Goal: Task Accomplishment & Management: Complete application form

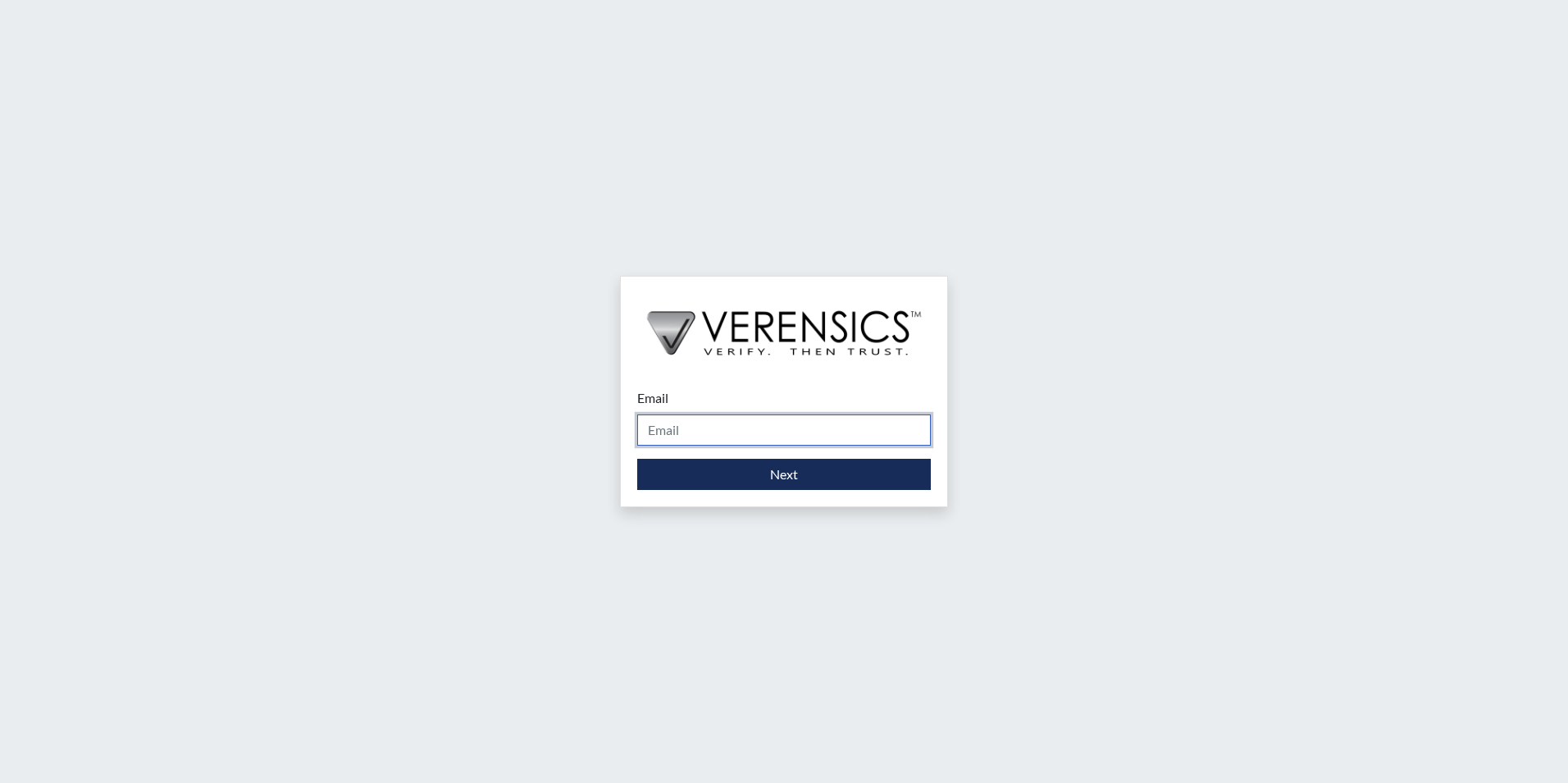
click at [709, 418] on input "Email" at bounding box center [784, 430] width 293 height 31
type input "[PERSON_NAME][EMAIL_ADDRESS][PERSON_NAME][DOMAIN_NAME]"
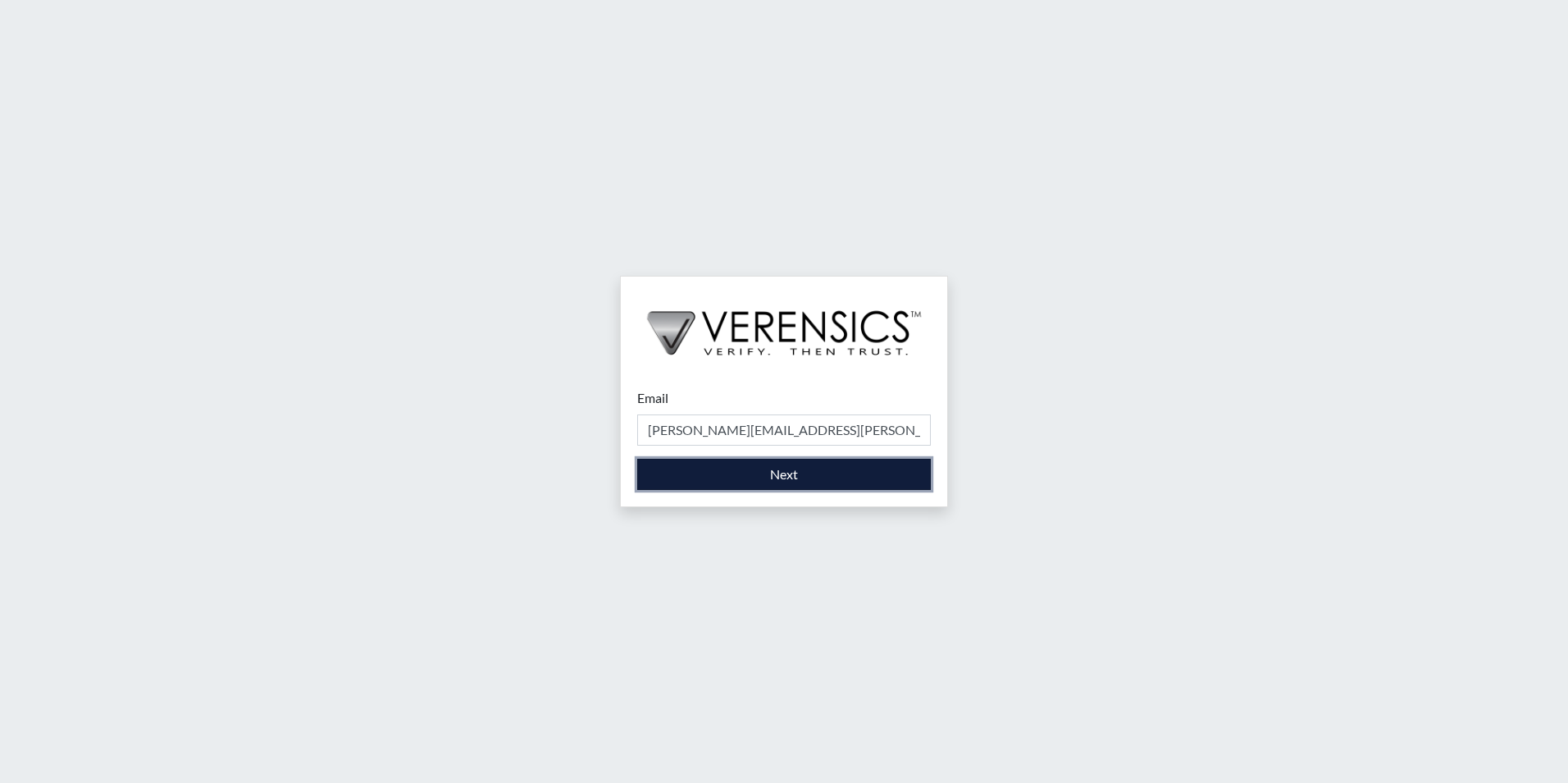
click at [706, 481] on button "Next" at bounding box center [784, 475] width 293 height 31
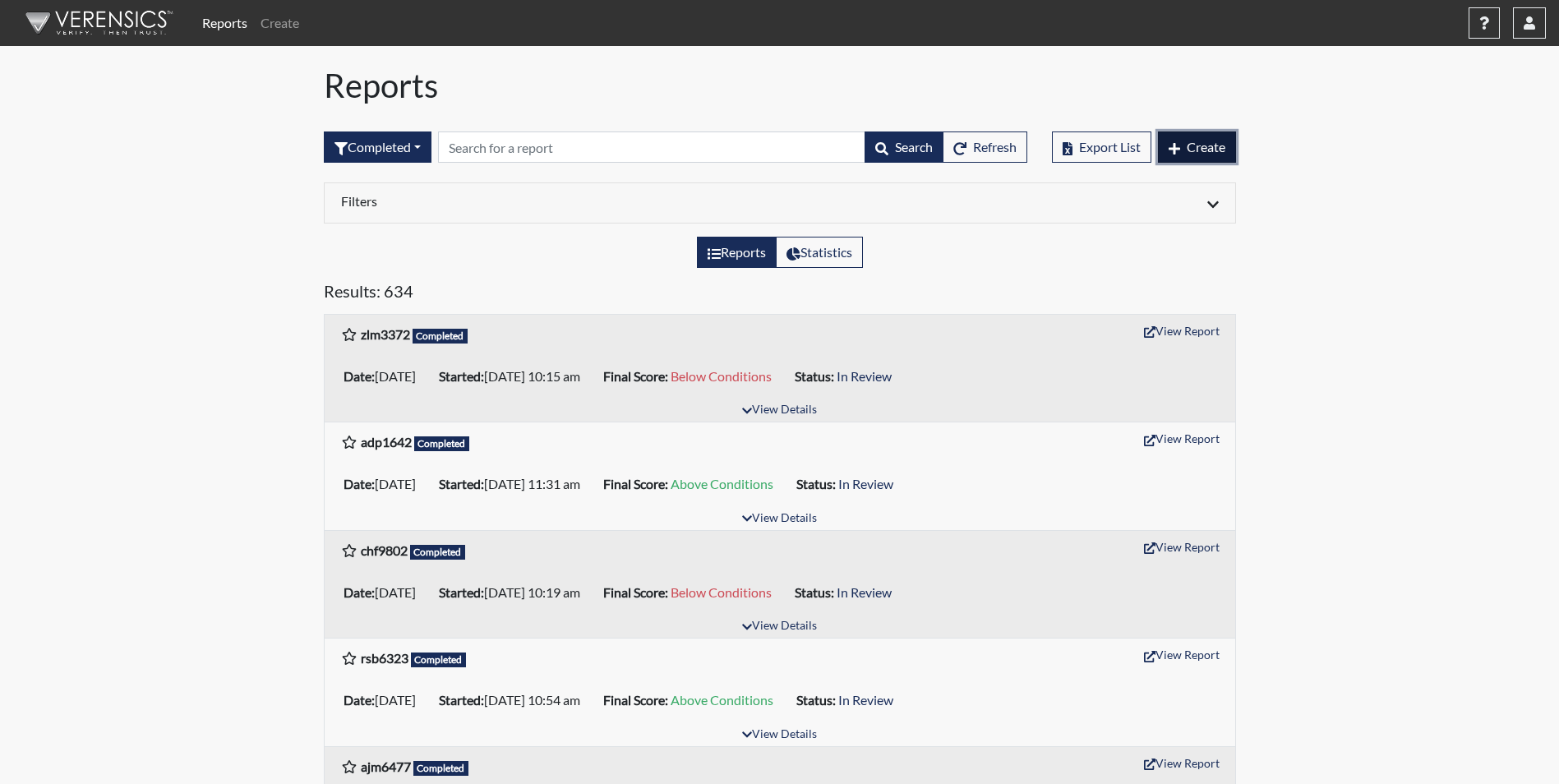
click at [1203, 161] on button "Create" at bounding box center [1197, 147] width 78 height 31
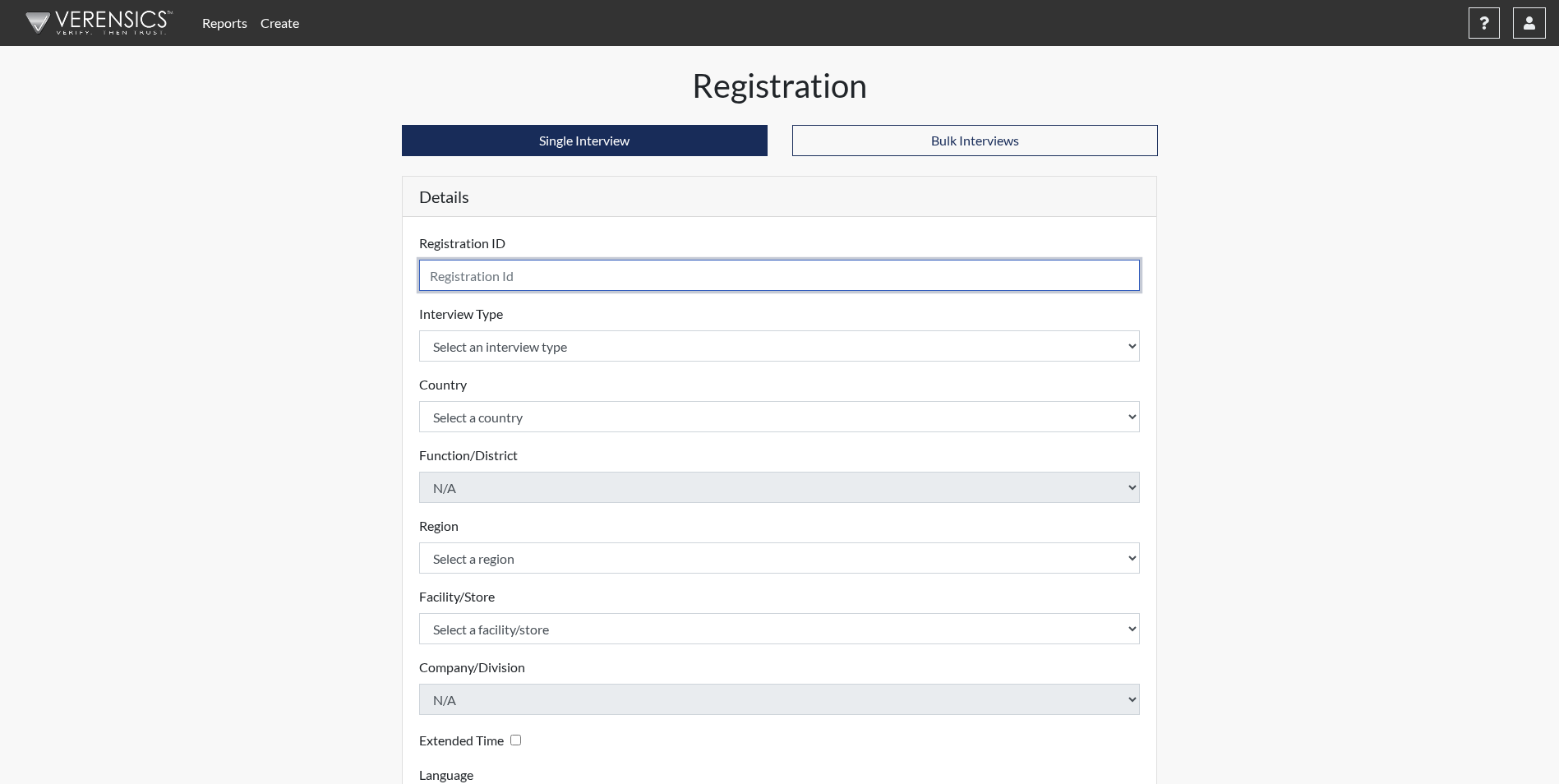
click at [542, 276] on input "text" at bounding box center [780, 276] width 722 height 31
type input "mlj7816"
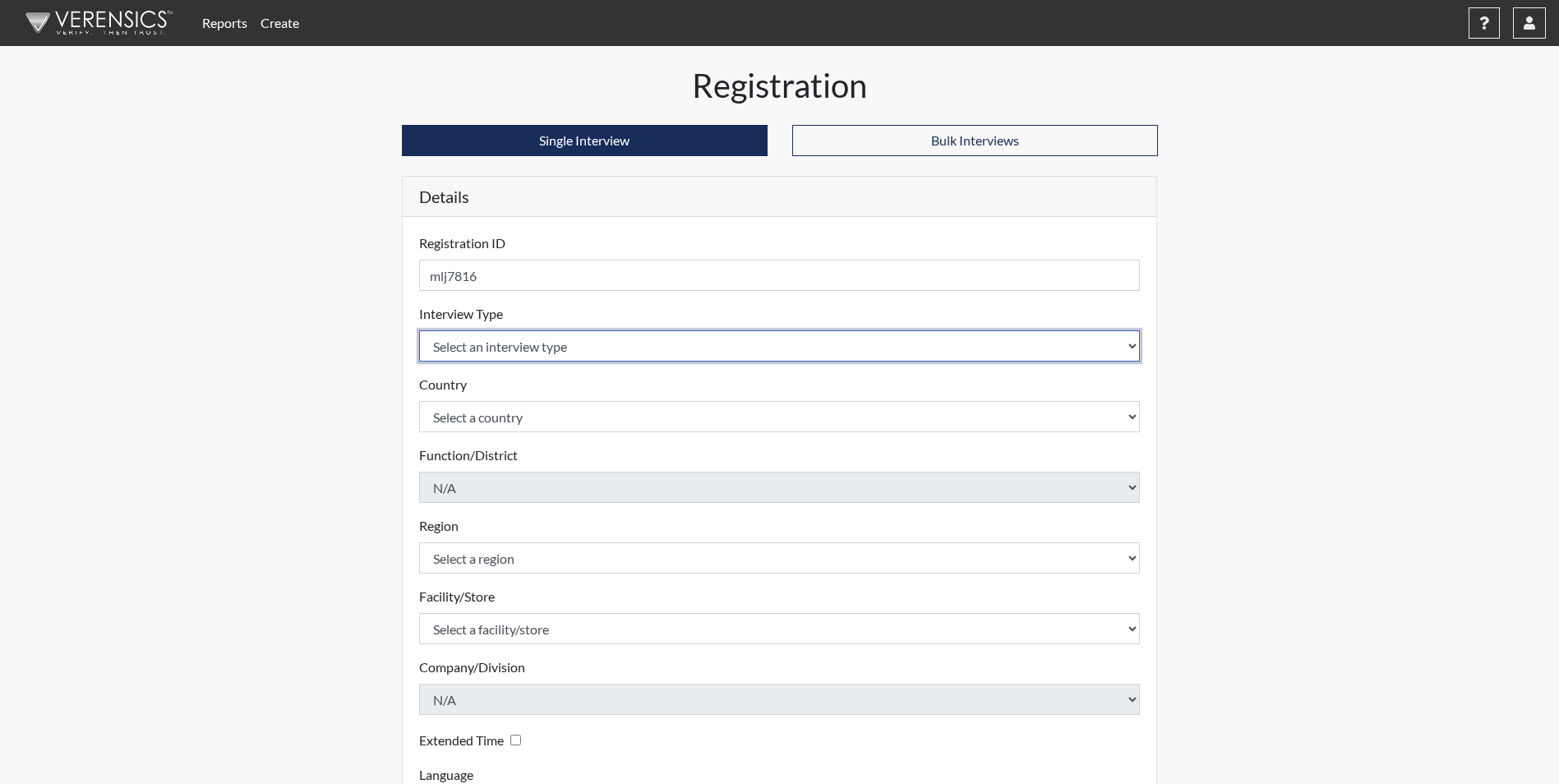
click at [524, 346] on select "Select an interview type Corrections Pre-Employment" at bounding box center [780, 346] width 722 height 31
select select "ff733e93-e1bf-11ea-9c9f-0eff0cf7eb8f"
click at [419, 330] on select "Select an interview type Corrections Pre-Employment" at bounding box center [780, 346] width 722 height 31
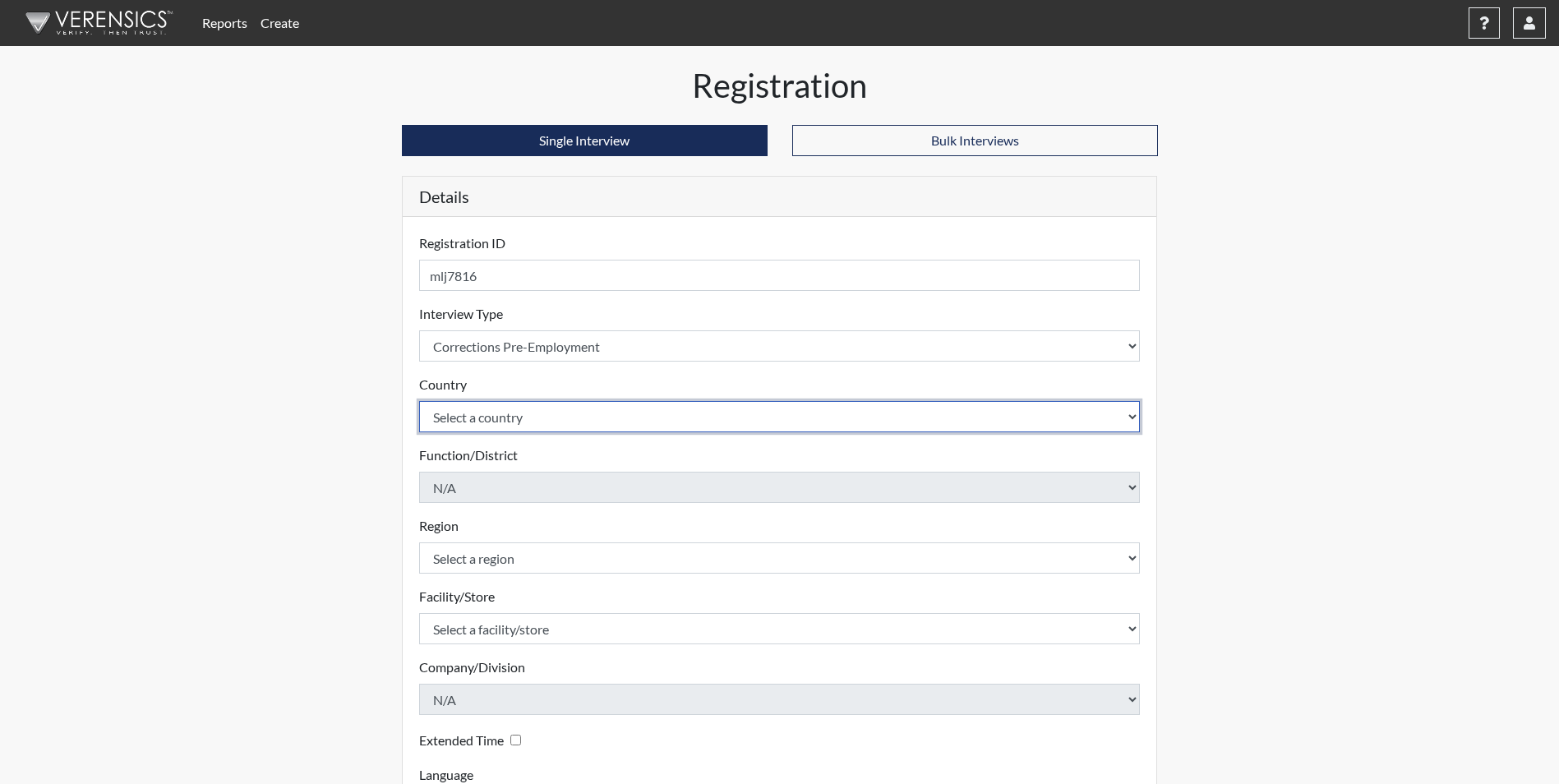
click at [511, 411] on select "Select a country [GEOGRAPHIC_DATA] [GEOGRAPHIC_DATA]" at bounding box center [780, 416] width 722 height 31
select select "united-states-of-[GEOGRAPHIC_DATA]"
click at [419, 401] on select "Select a country [GEOGRAPHIC_DATA] [GEOGRAPHIC_DATA]" at bounding box center [780, 416] width 722 height 31
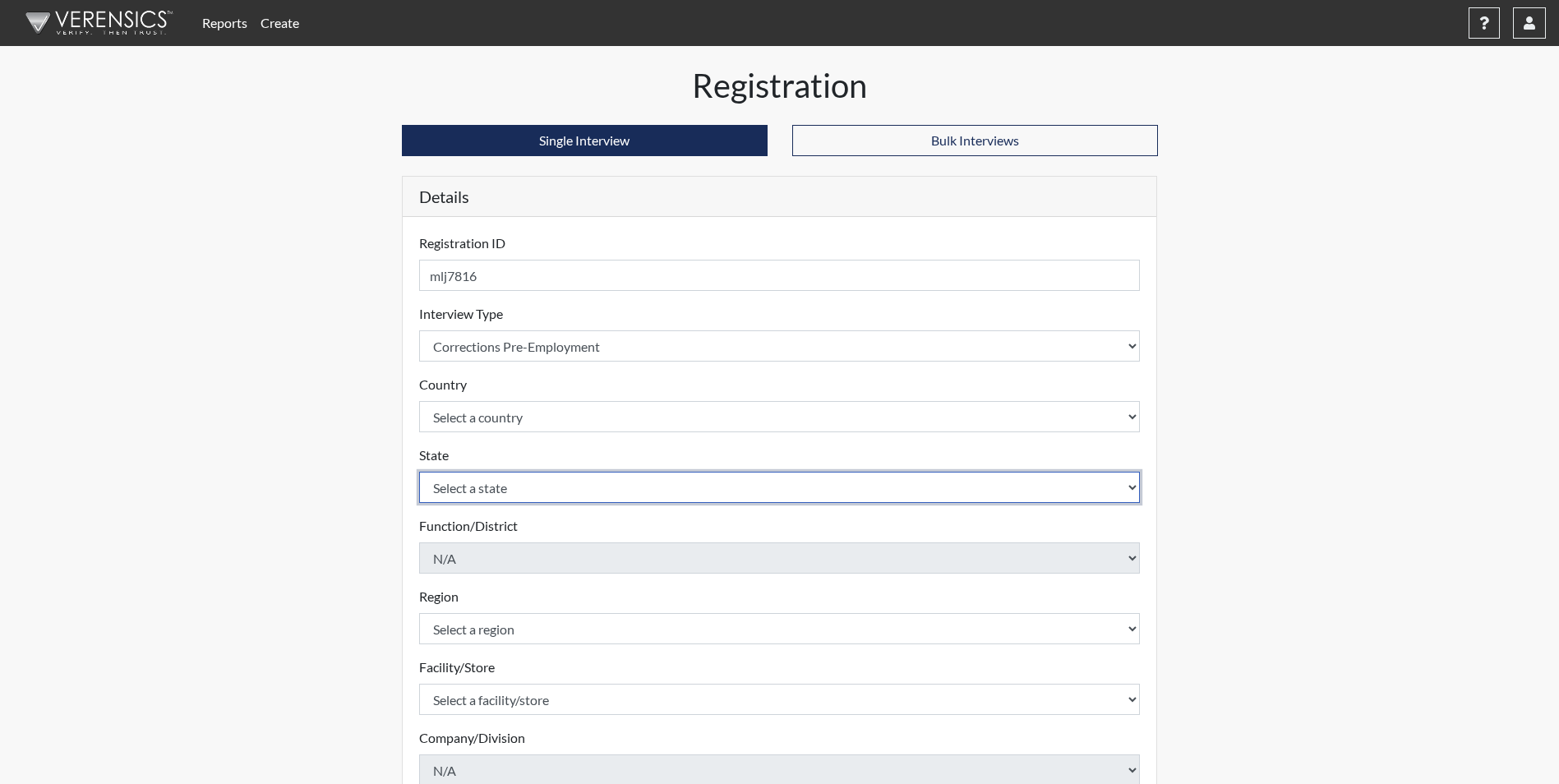
click at [490, 482] on select "Select a state [US_STATE] [US_STATE] [US_STATE] [US_STATE] [US_STATE] [US_STATE…" at bounding box center [780, 488] width 722 height 31
select select "GA"
click at [419, 472] on select "Select a state [US_STATE] [US_STATE] [US_STATE] [US_STATE] [US_STATE] [US_STATE…" at bounding box center [780, 488] width 722 height 31
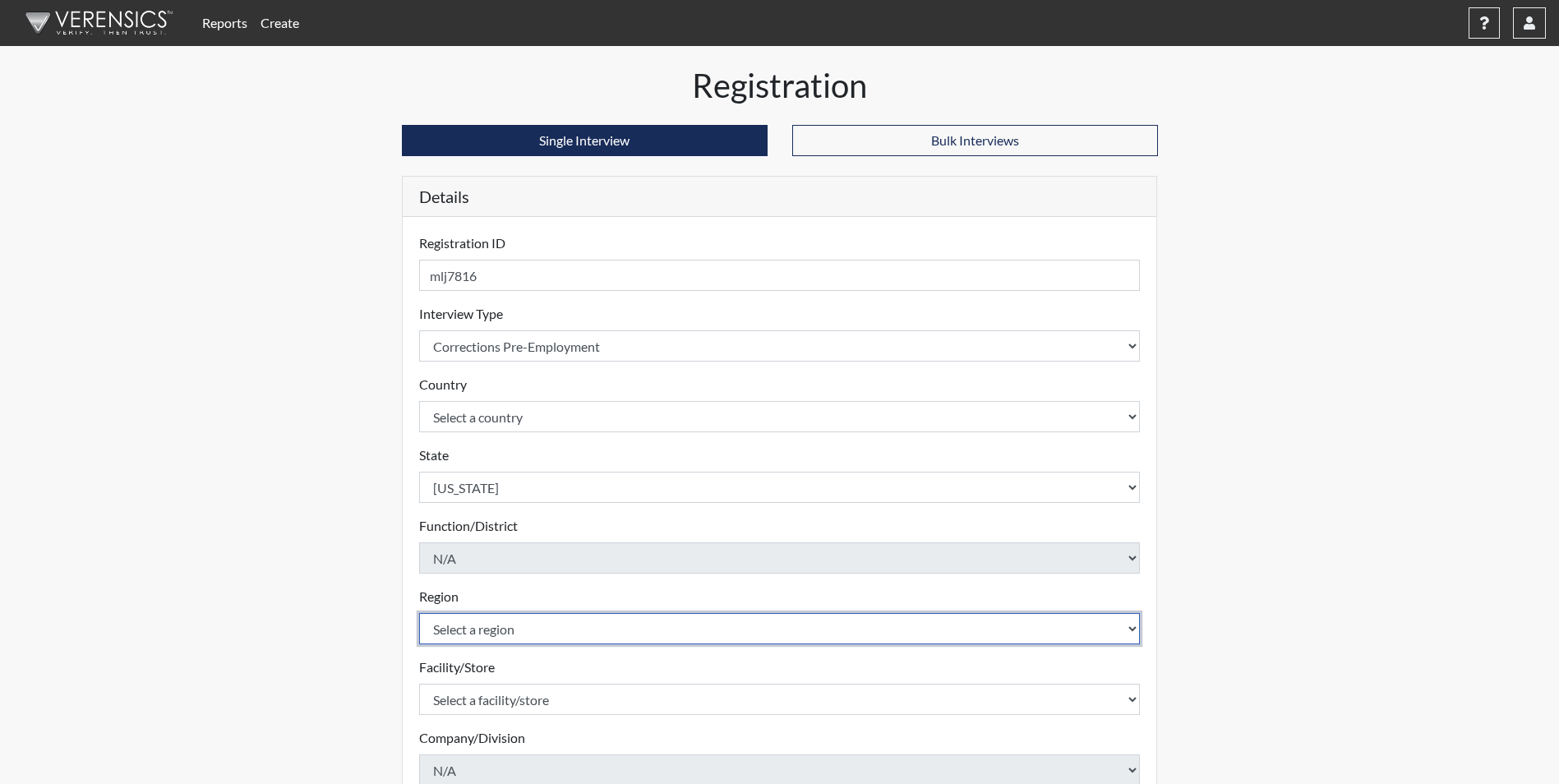
click at [476, 625] on select "Select a region [GEOGRAPHIC_DATA]" at bounding box center [780, 628] width 722 height 31
select select "51976826-f18e-4b67-8d3b-b0a0fa2f97ff"
click at [419, 613] on select "Select a region [GEOGRAPHIC_DATA]" at bounding box center [780, 628] width 722 height 31
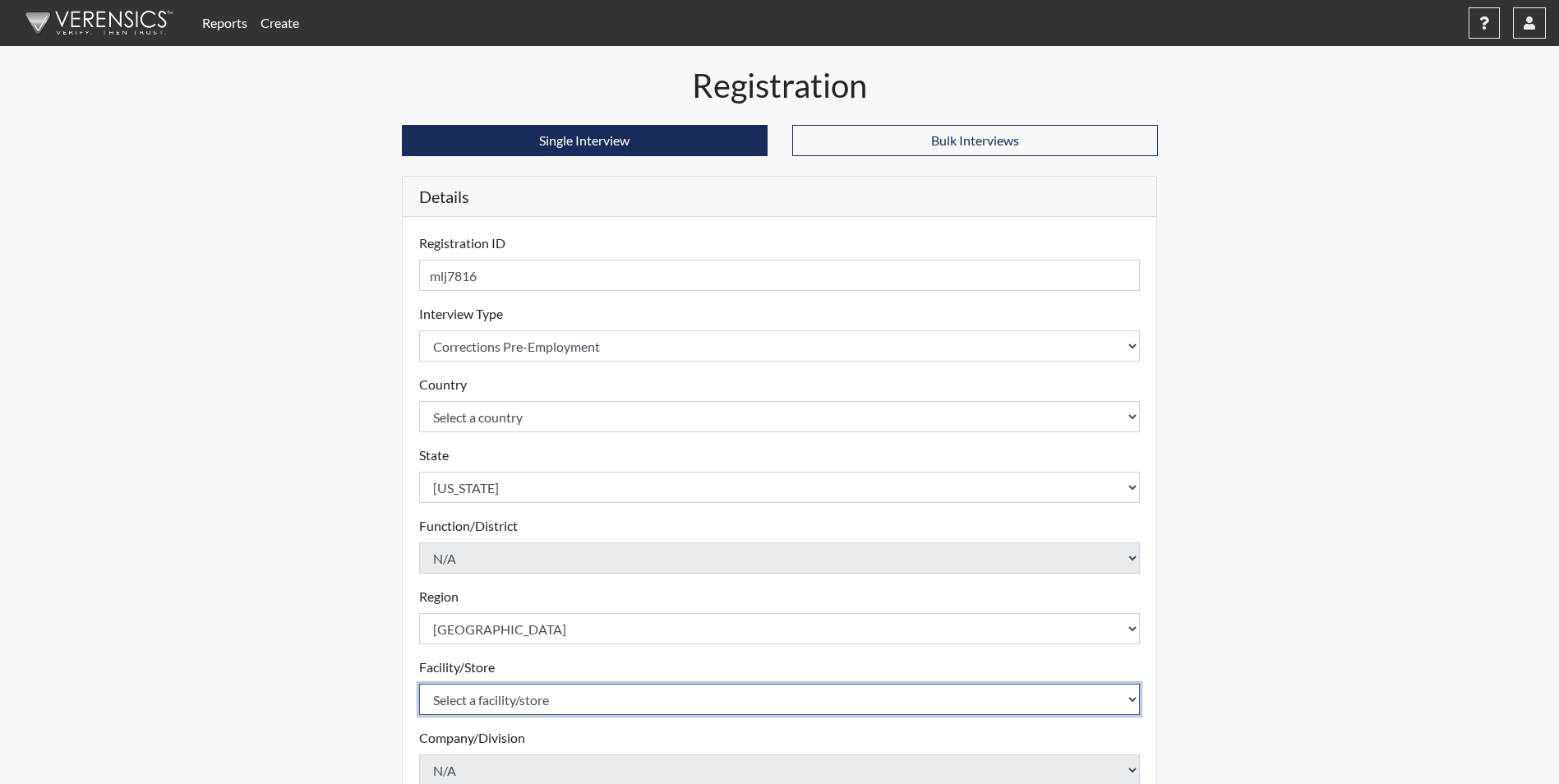
click at [474, 707] on select "Select a facility/store [PERSON_NAME] [PERSON_NAME] PSATC" at bounding box center [780, 700] width 722 height 31
select select "2bf4b575-5263-4093-9a0c-a4d6e4f1d94a"
click at [419, 684] on select "Select a facility/store [PERSON_NAME] [PERSON_NAME] PSATC" at bounding box center [780, 700] width 722 height 31
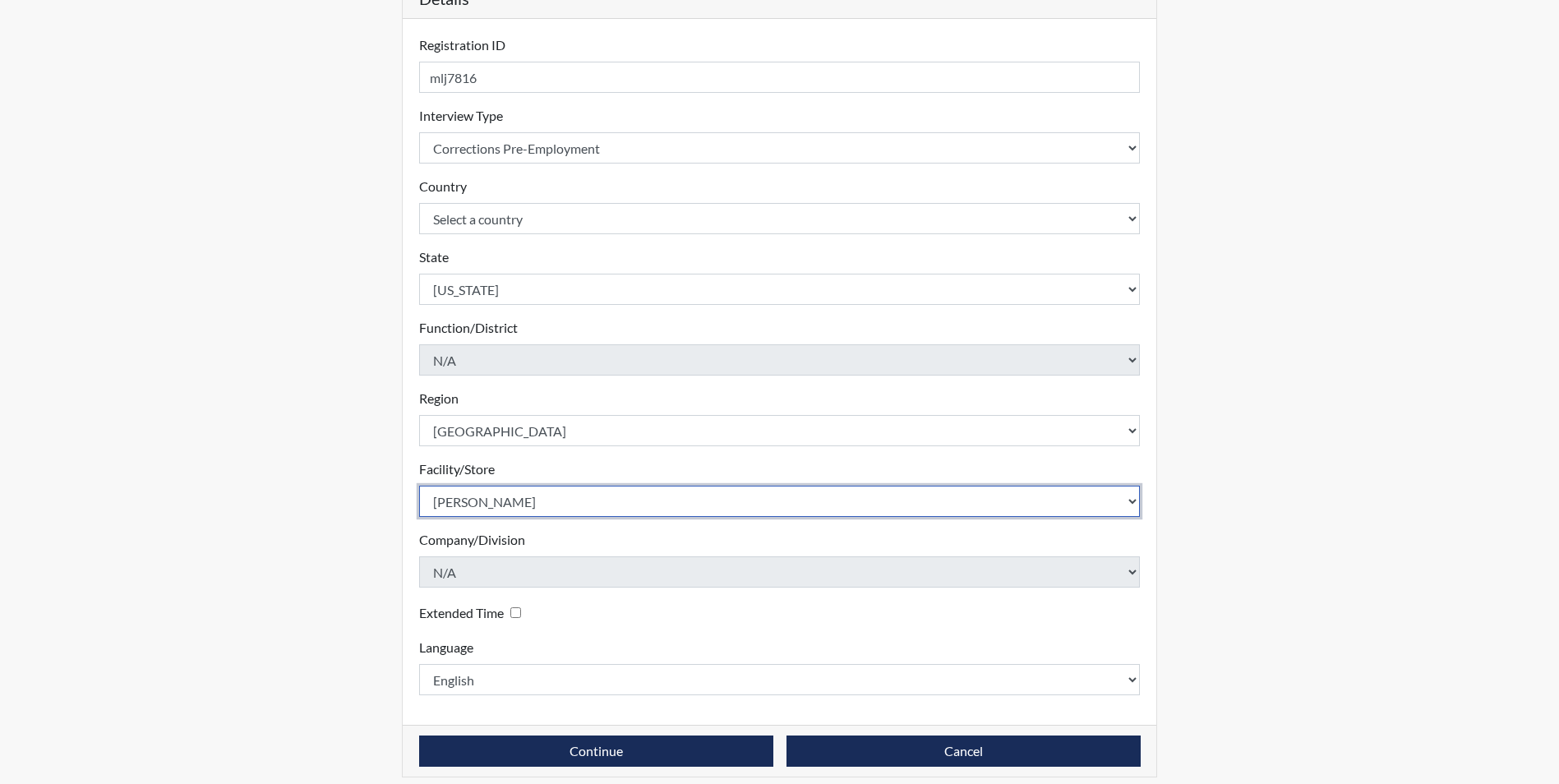
scroll to position [211, 0]
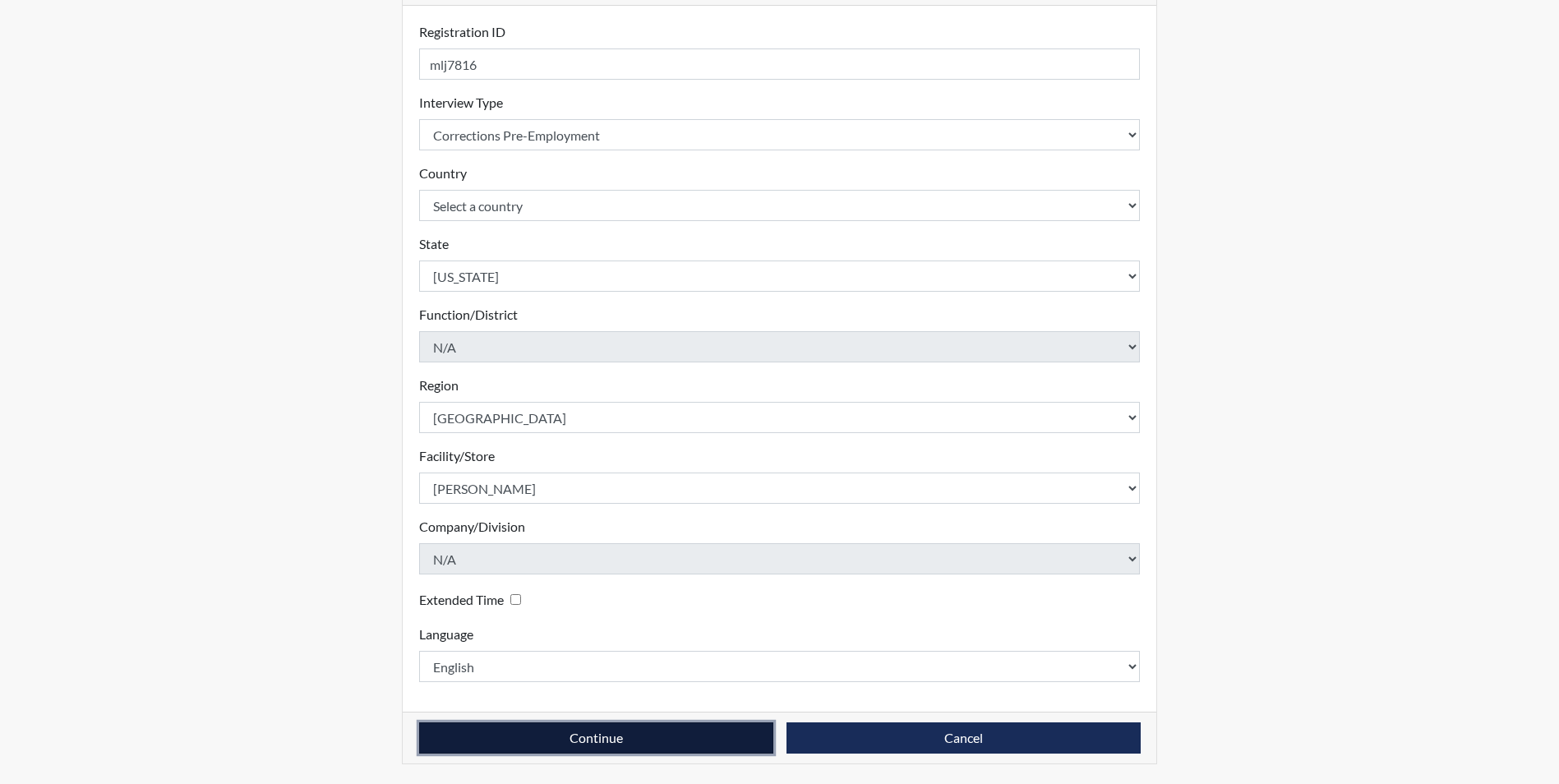
click at [477, 723] on button "Continue" at bounding box center [596, 738] width 355 height 31
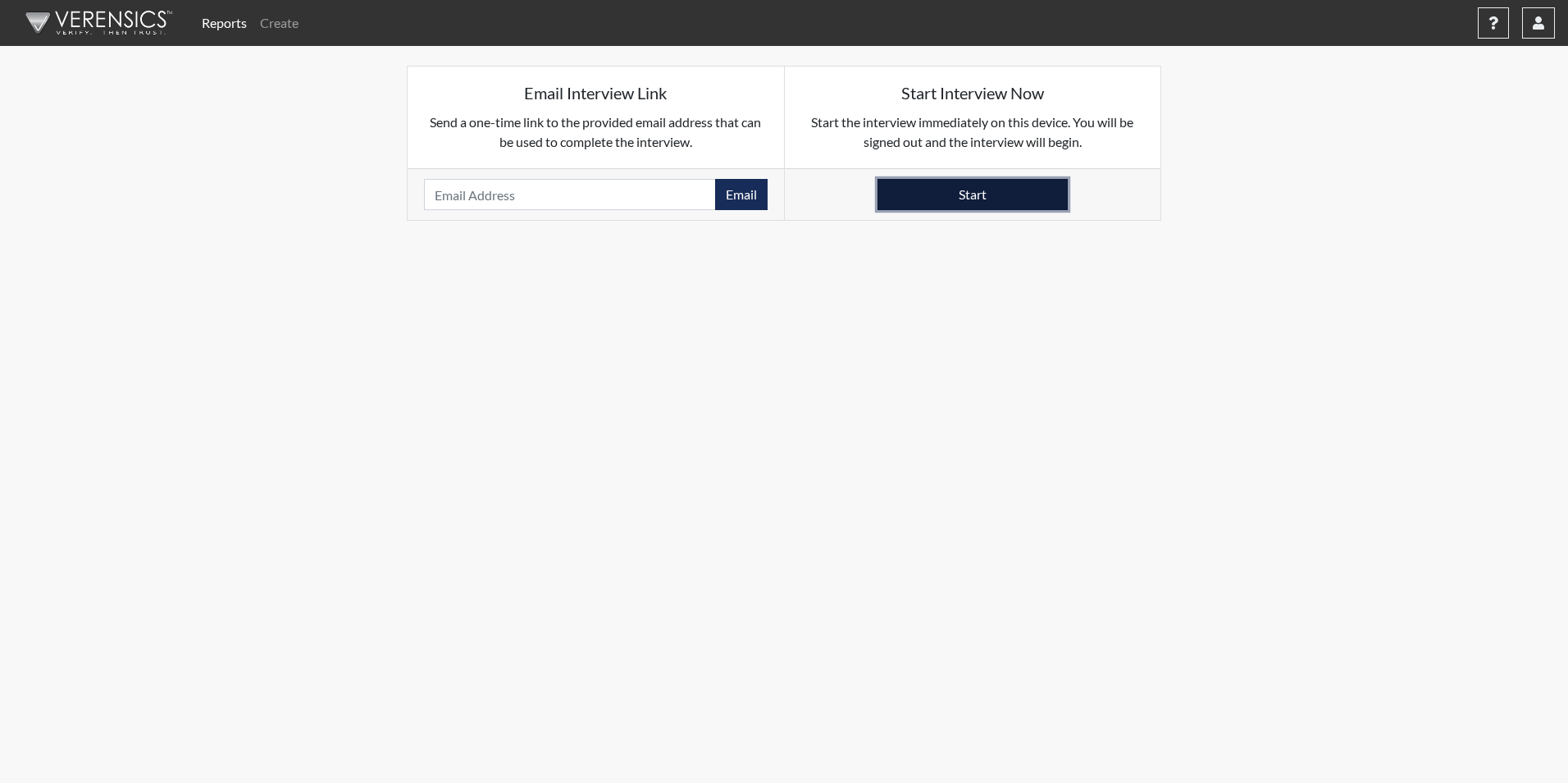
click at [946, 206] on button "Start" at bounding box center [973, 194] width 190 height 31
